Goal: Find specific page/section: Find specific page/section

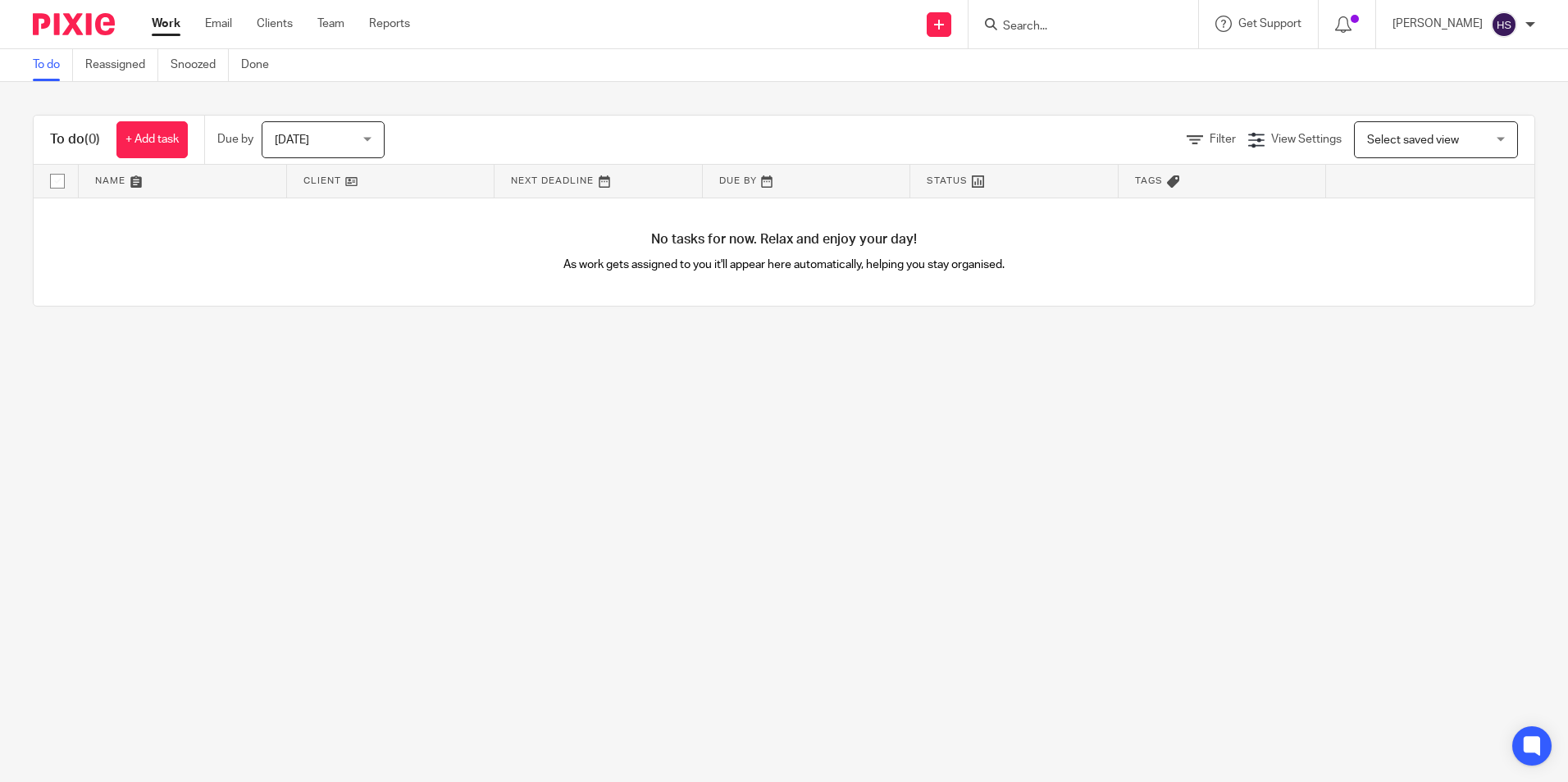
click at [1149, 33] on input "Search" at bounding box center [1075, 26] width 147 height 14
paste input "[PERSON_NAME]?"
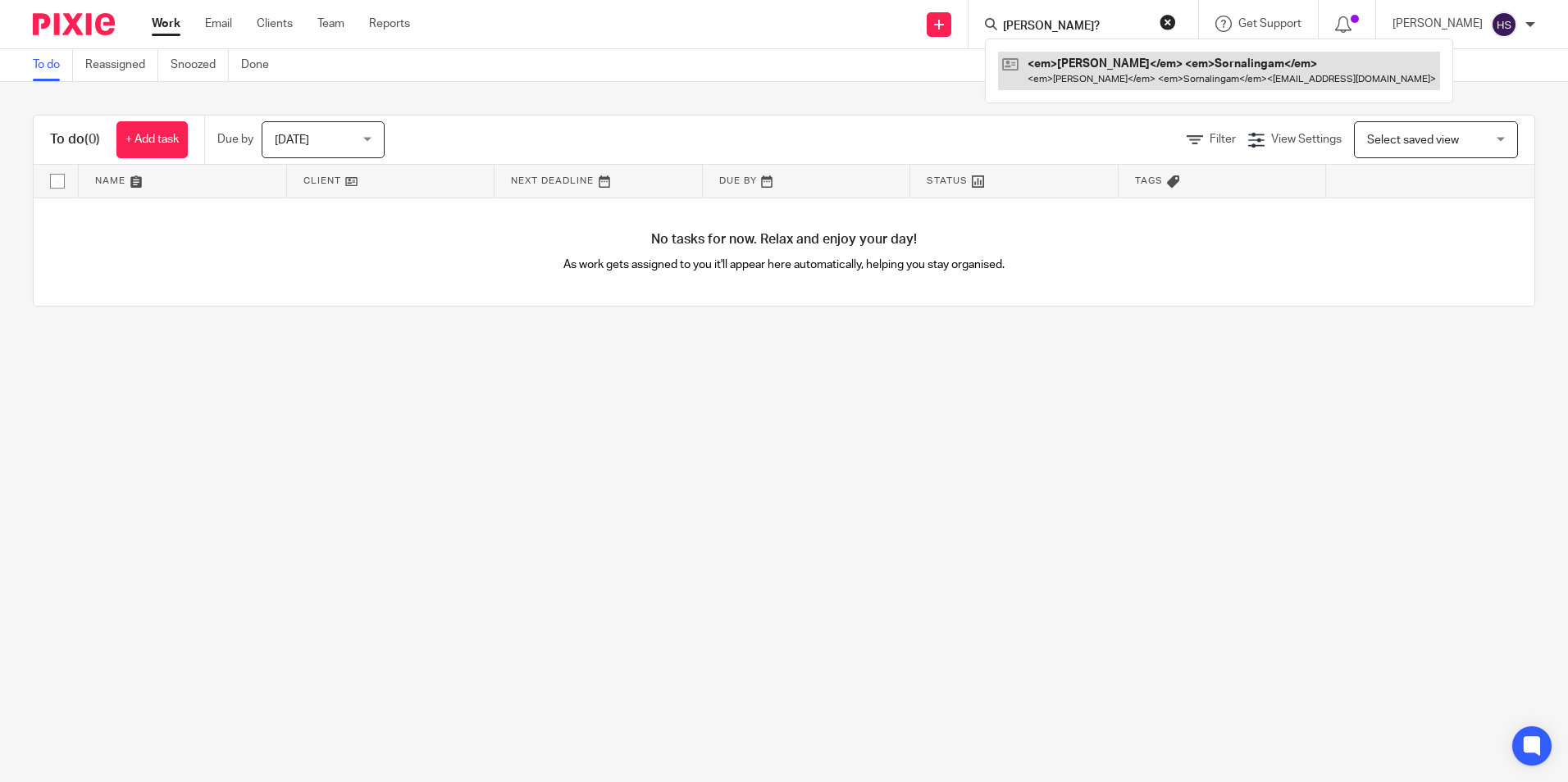
scroll to position [0, 8]
type input "[PERSON_NAME]?"
click at [1118, 74] on link at bounding box center [1165, 70] width 335 height 38
